Goal: Task Accomplishment & Management: Manage account settings

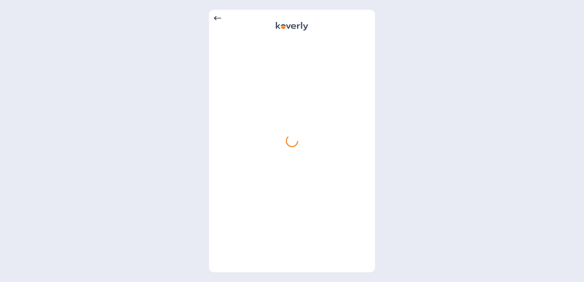
click at [210, 18] on div at bounding box center [292, 141] width 166 height 263
click at [212, 18] on div at bounding box center [292, 141] width 166 height 263
click at [217, 19] on icon at bounding box center [217, 18] width 7 height 7
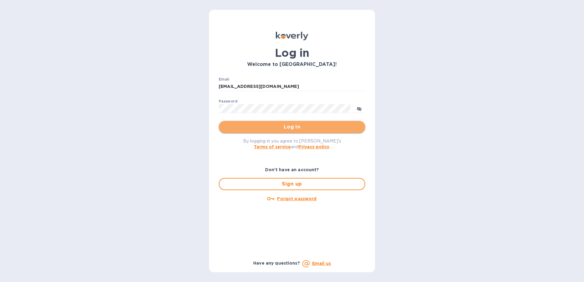
click at [281, 129] on span "Log in" at bounding box center [291, 126] width 137 height 7
